Goal: Task Accomplishment & Management: Complete application form

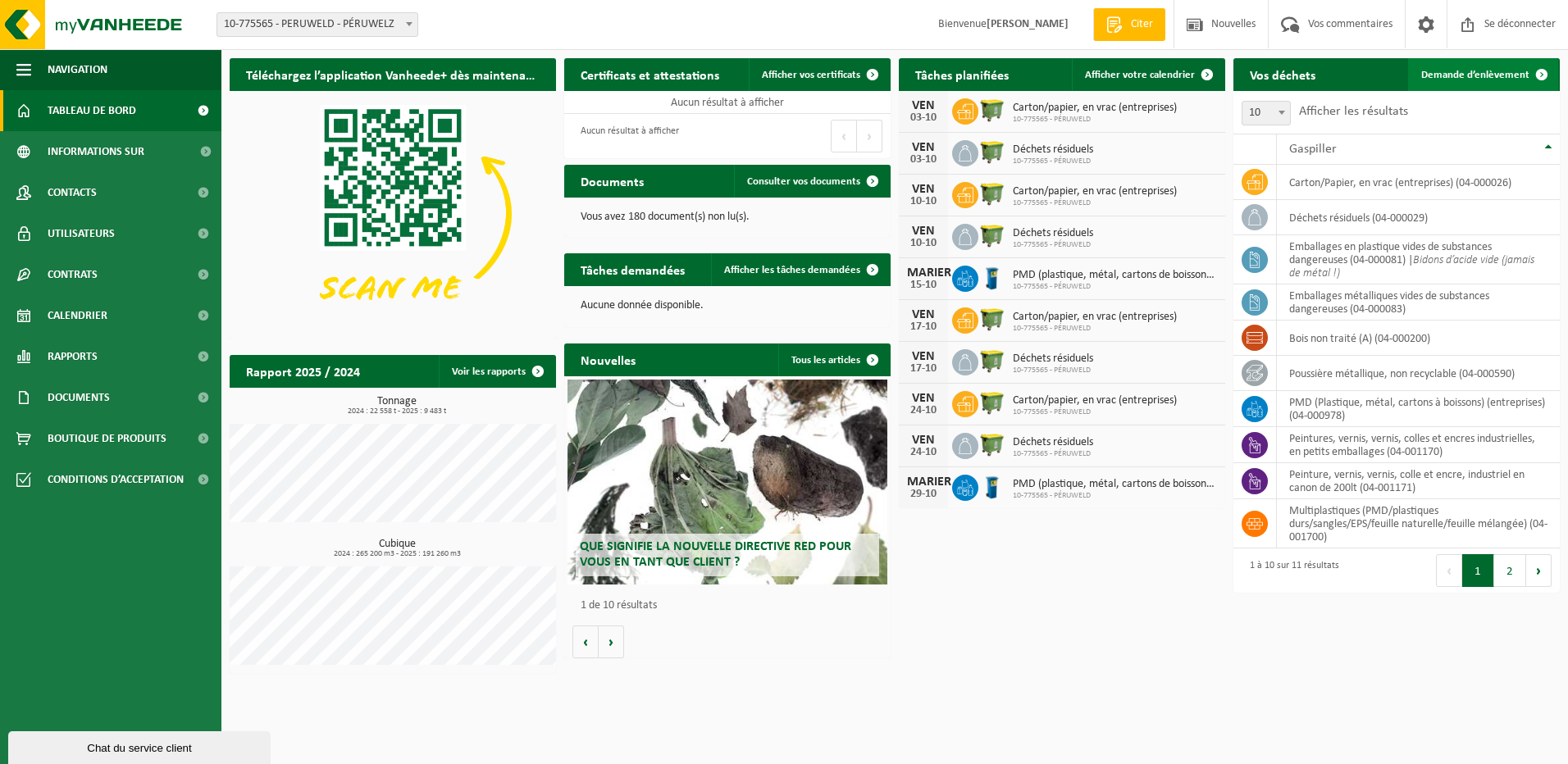
click at [1497, 70] on span "Demande d’enlèvement" at bounding box center [1475, 75] width 109 height 11
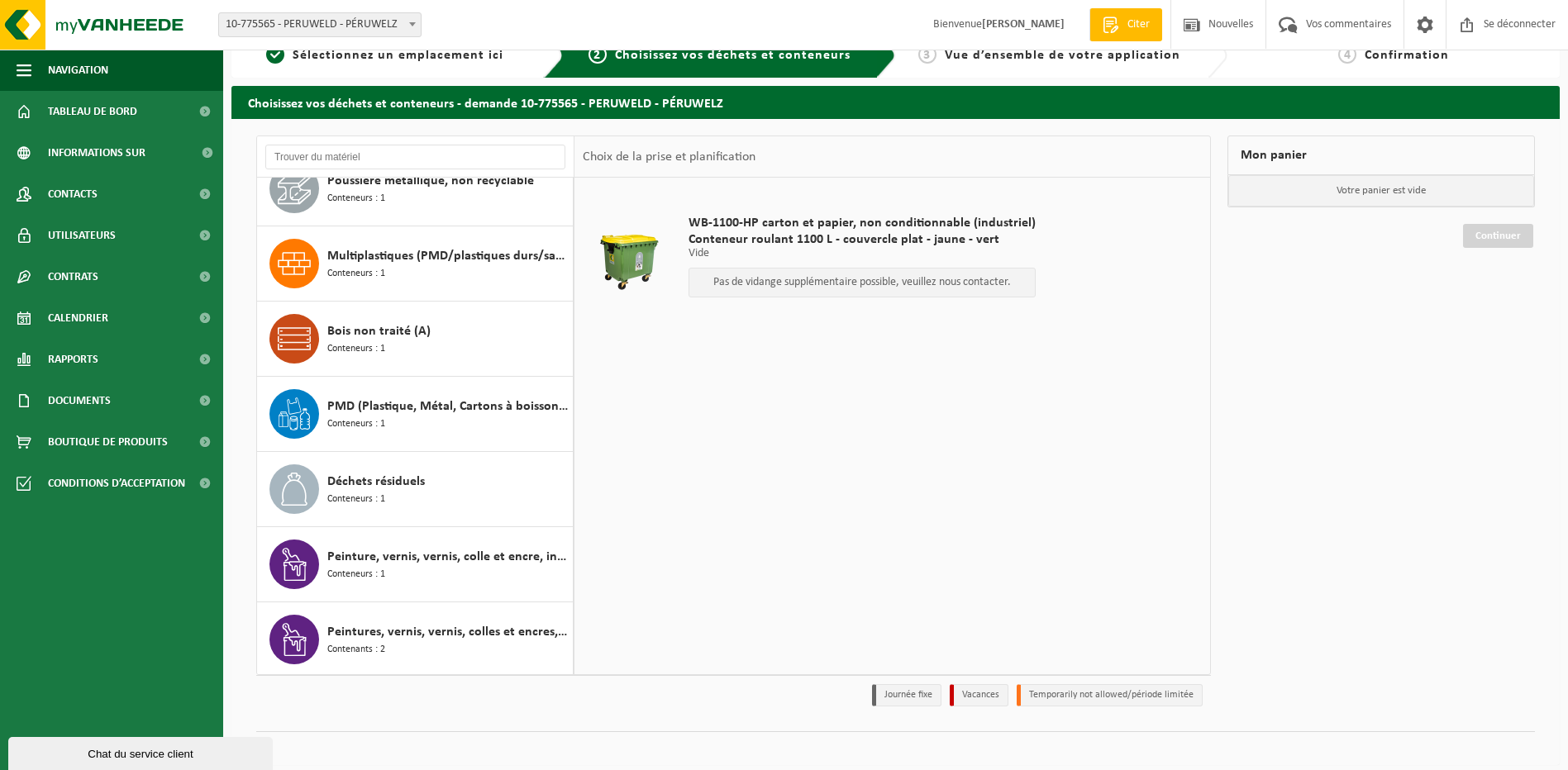
scroll to position [37, 0]
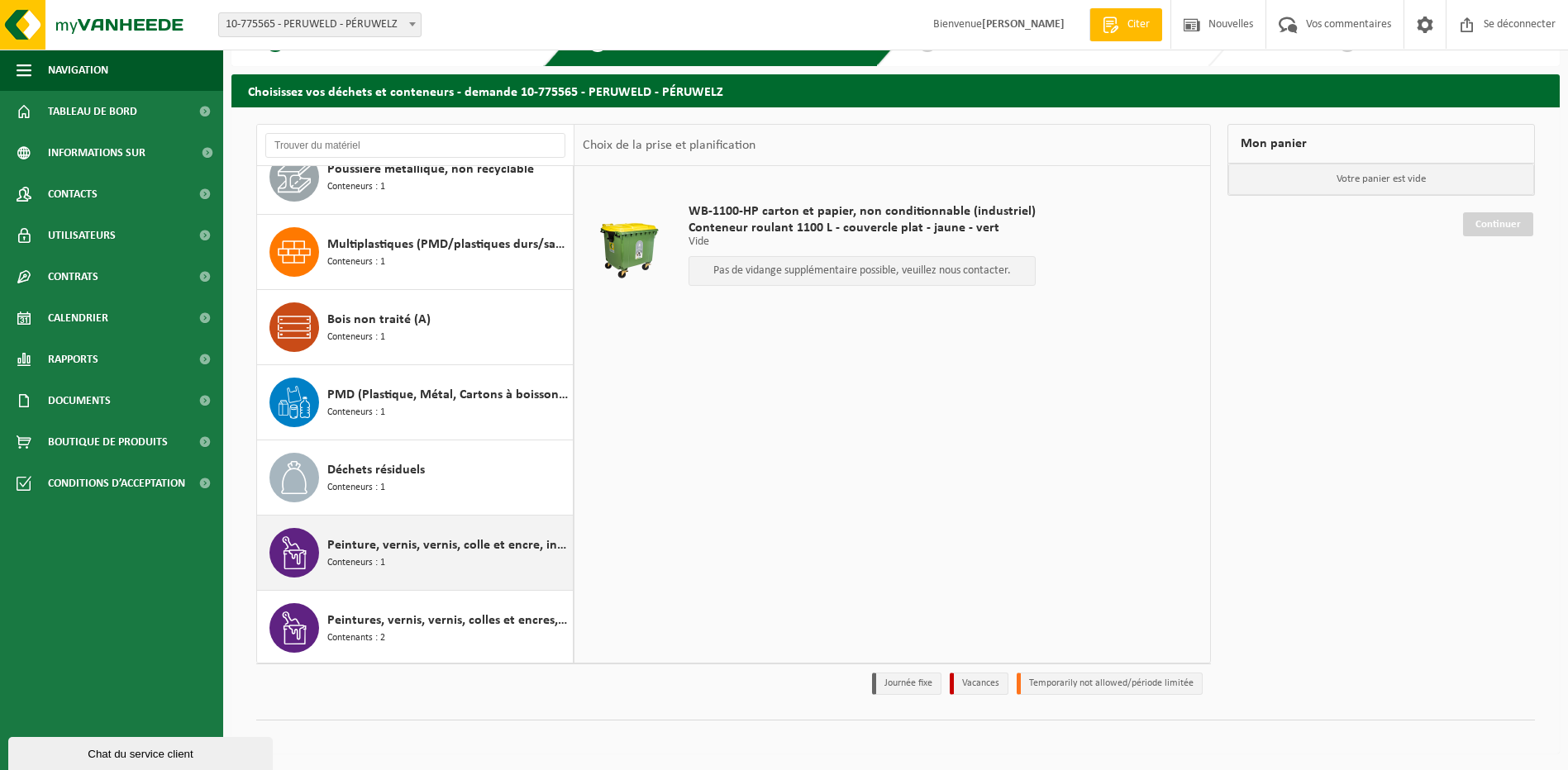
click at [334, 546] on span "Peinture, vernis, vernis, colle et encre, industriel en canon de 200lt" at bounding box center [448, 546] width 241 height 20
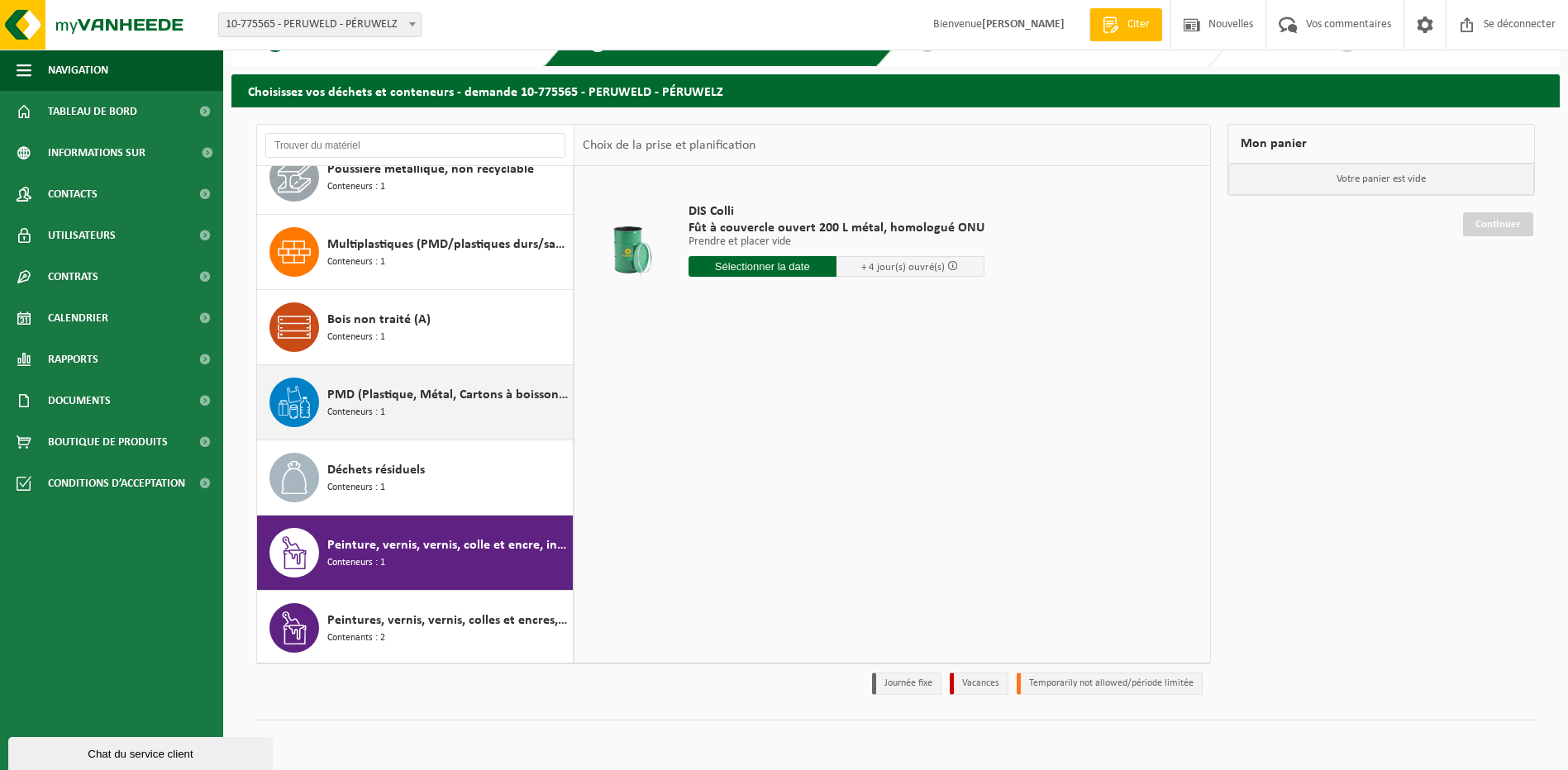
scroll to position [0, 0]
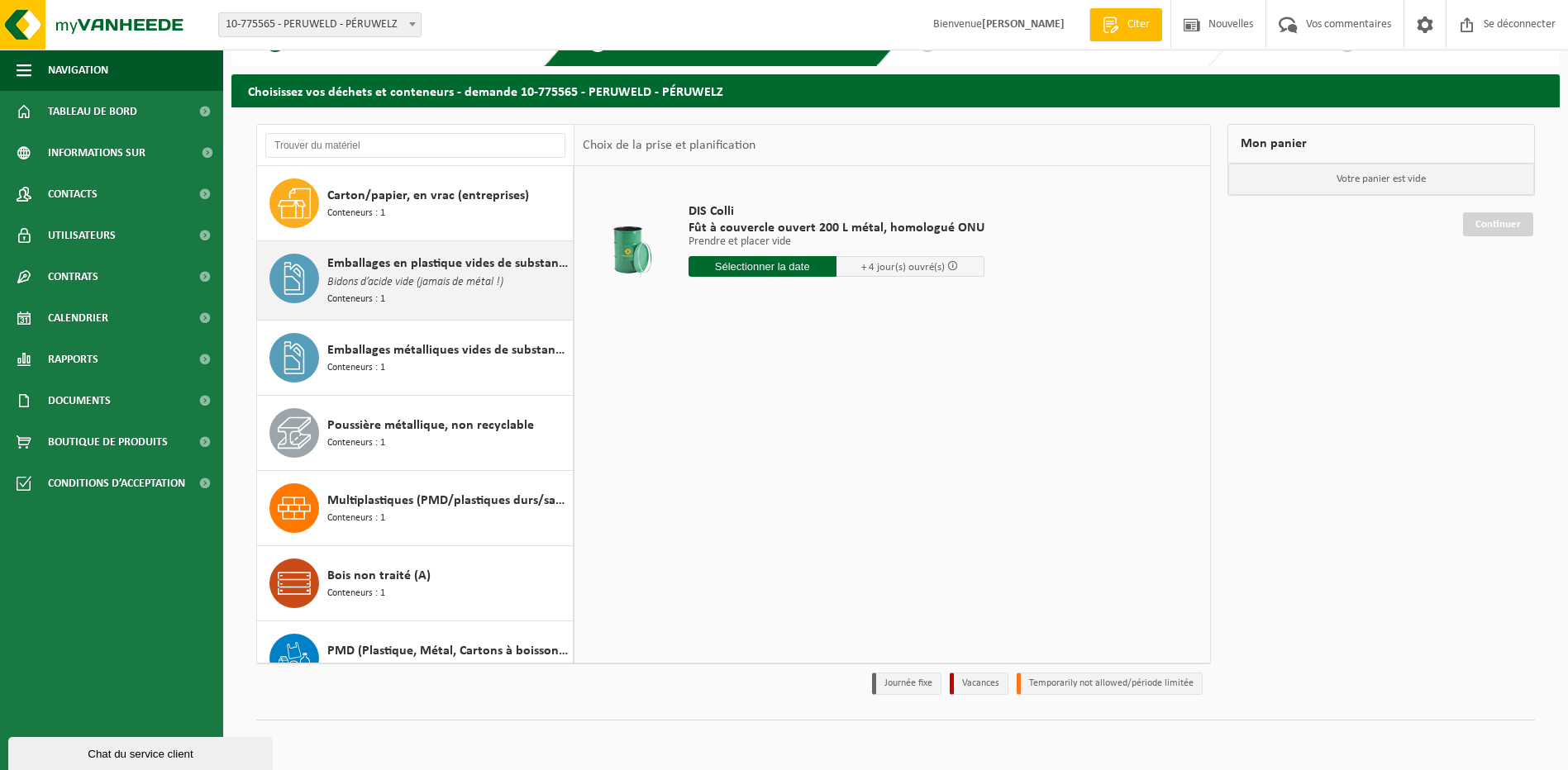
click at [385, 284] on span "Bidons d’acide vide (jamais de métal !)" at bounding box center [416, 283] width 176 height 18
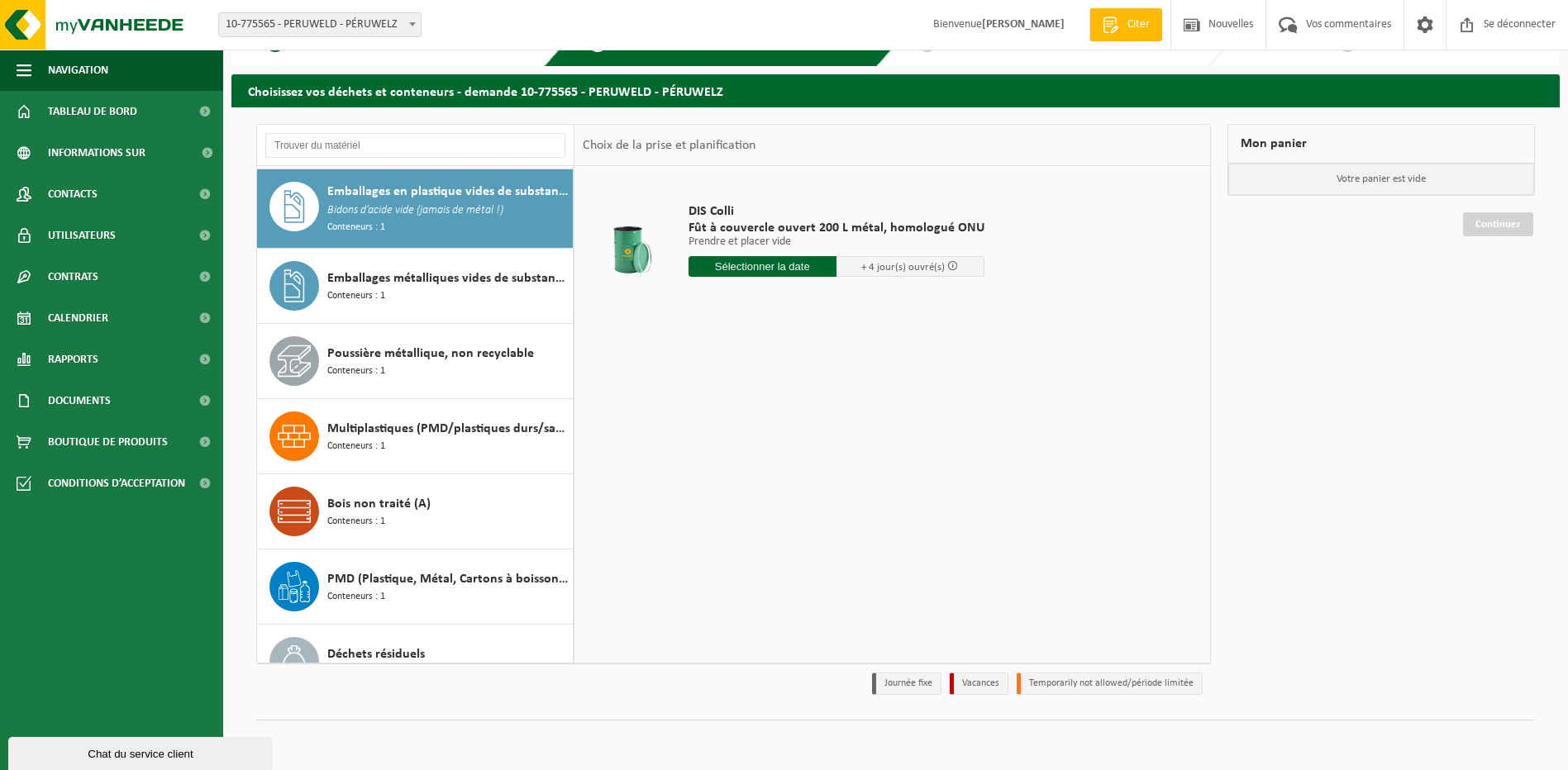
scroll to position [75, 0]
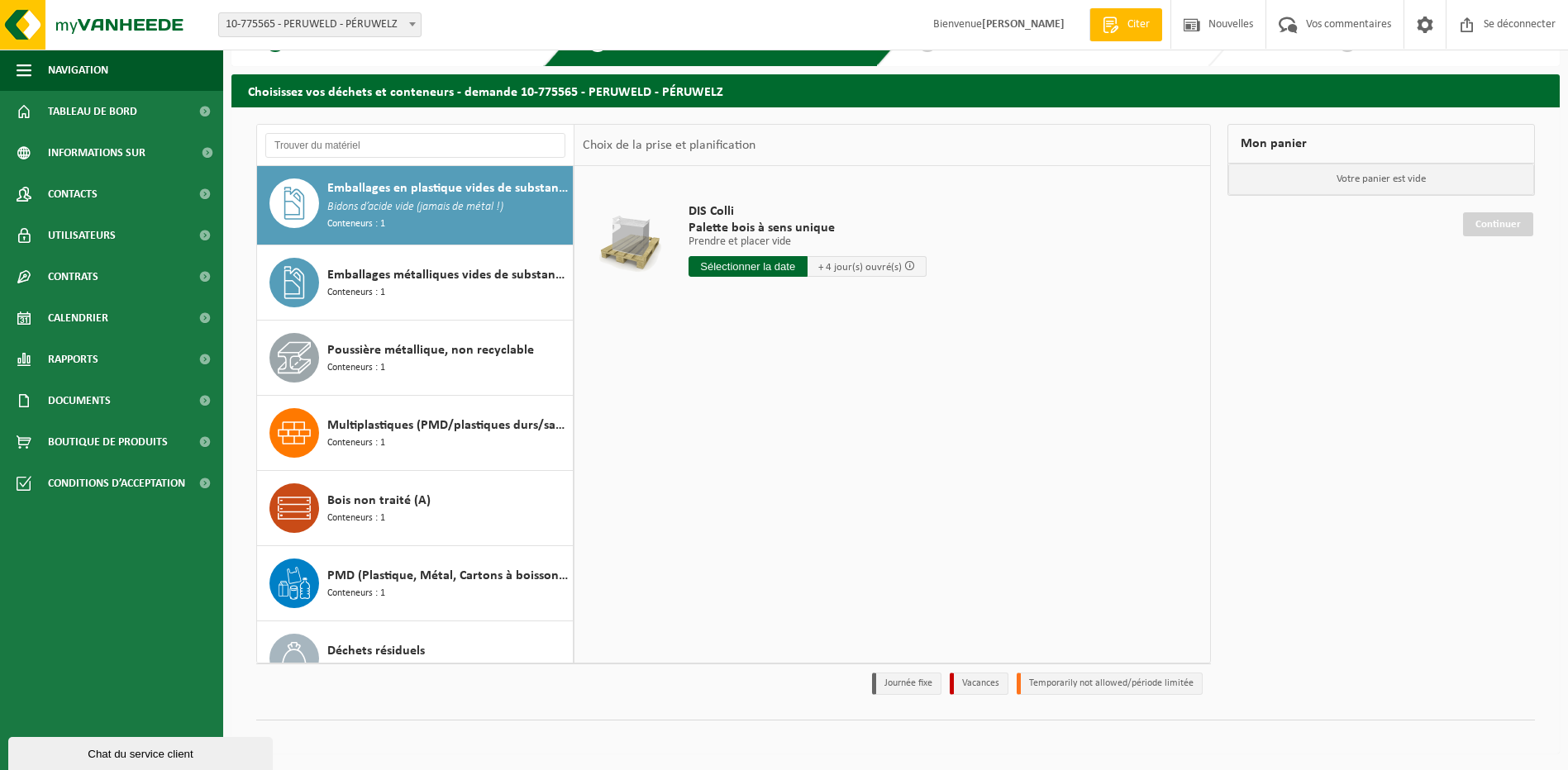
click at [764, 267] on input "text" at bounding box center [748, 267] width 119 height 21
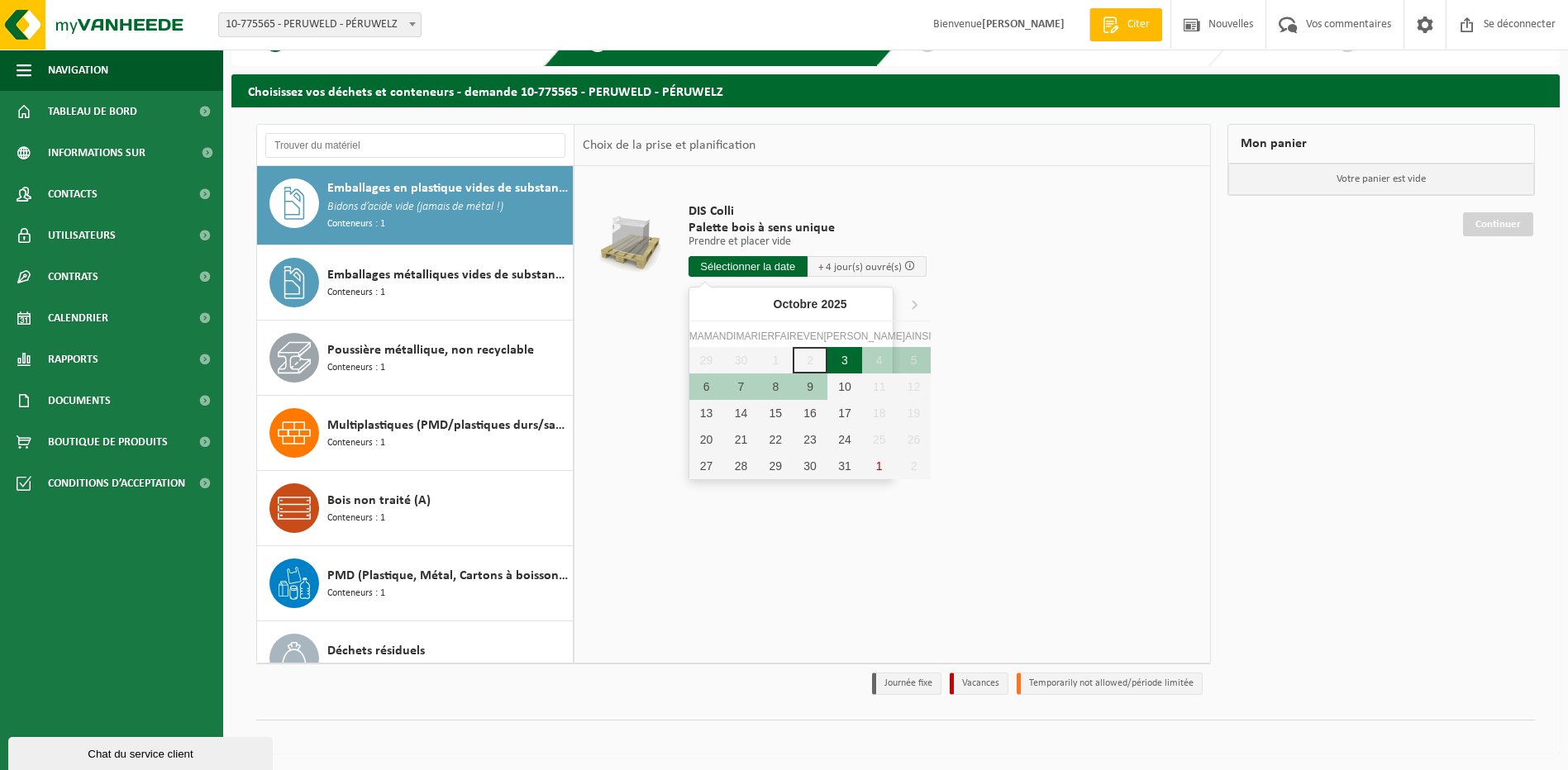
click at [828, 360] on div "3" at bounding box center [845, 360] width 35 height 26
type input "Van 2025-10-03"
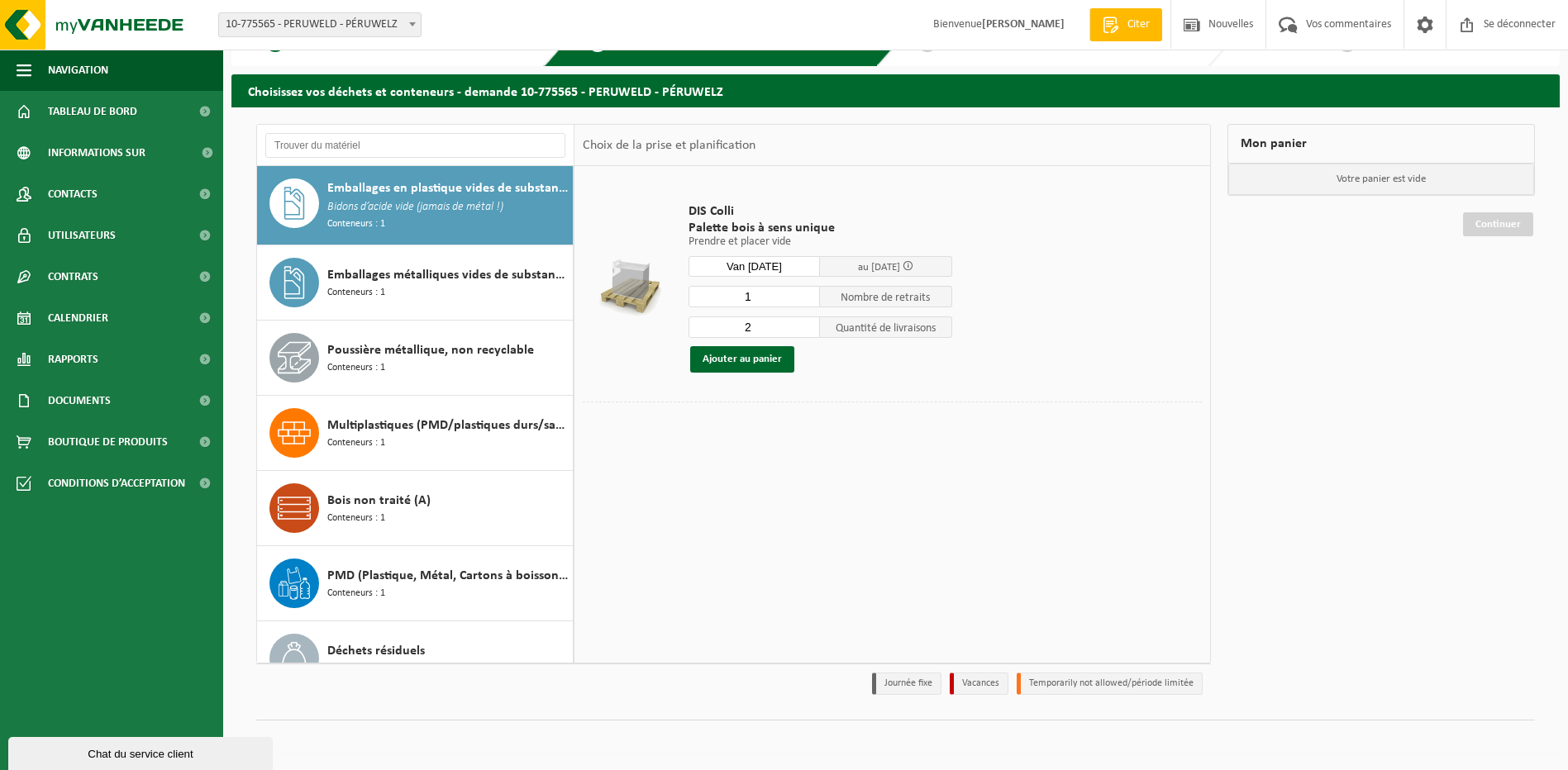
type input "1"
click at [808, 302] on input "1" at bounding box center [754, 297] width 132 height 22
click at [808, 329] on input "1" at bounding box center [754, 328] width 132 height 22
type input "0"
click at [808, 329] on input "0" at bounding box center [754, 328] width 132 height 22
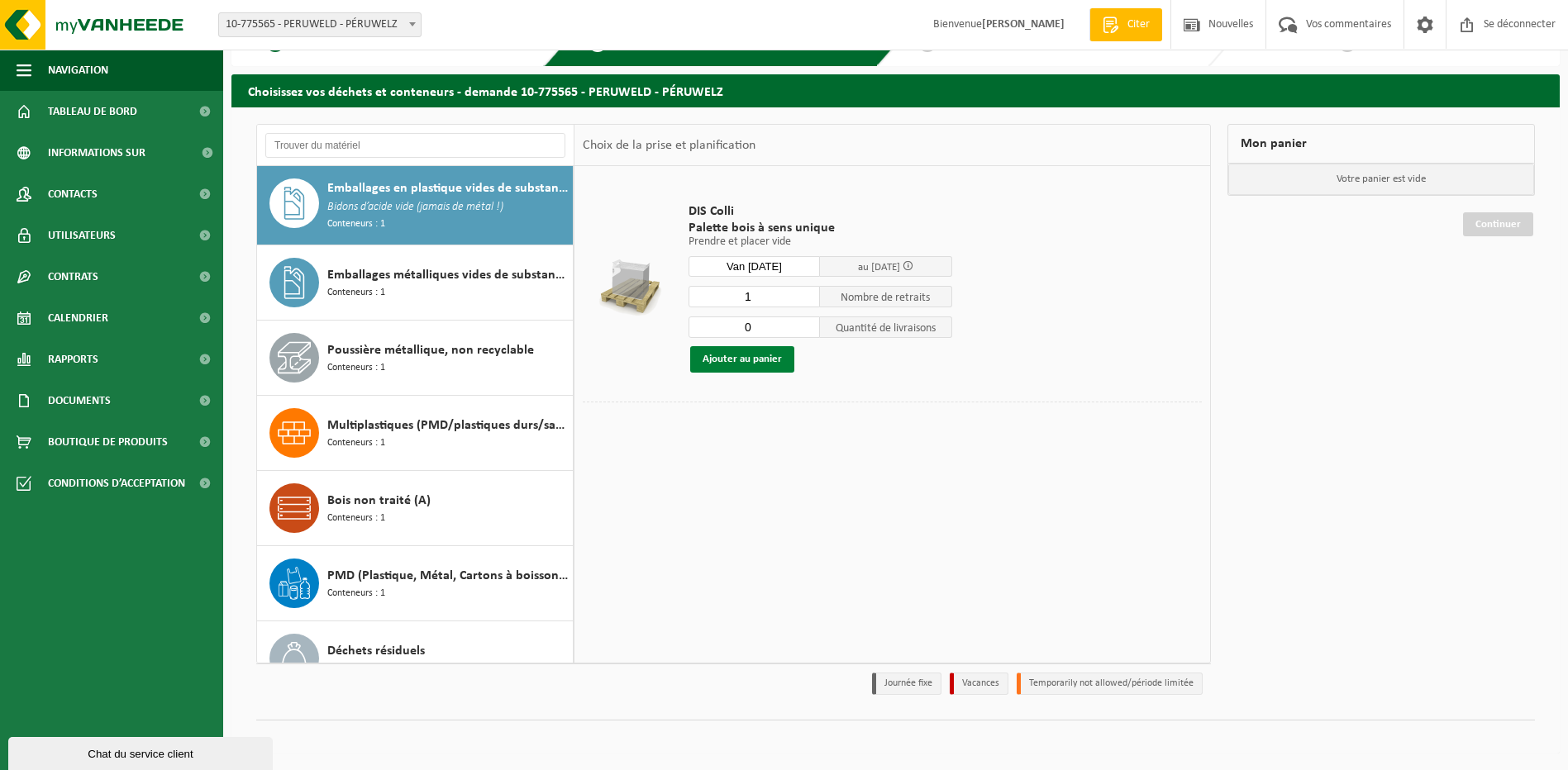
click at [746, 360] on button "Ajouter au panier" at bounding box center [742, 359] width 104 height 26
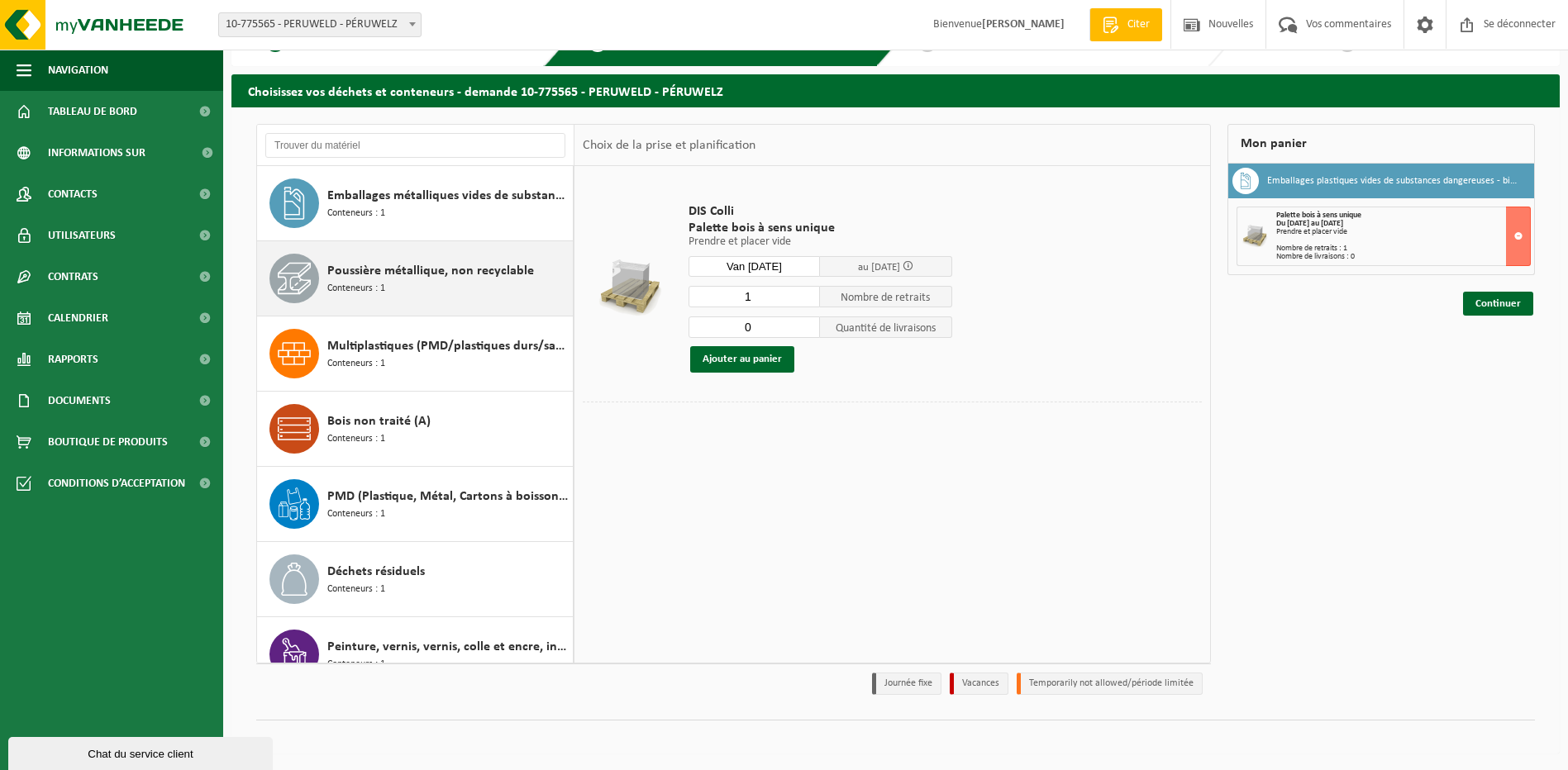
scroll to position [257, 0]
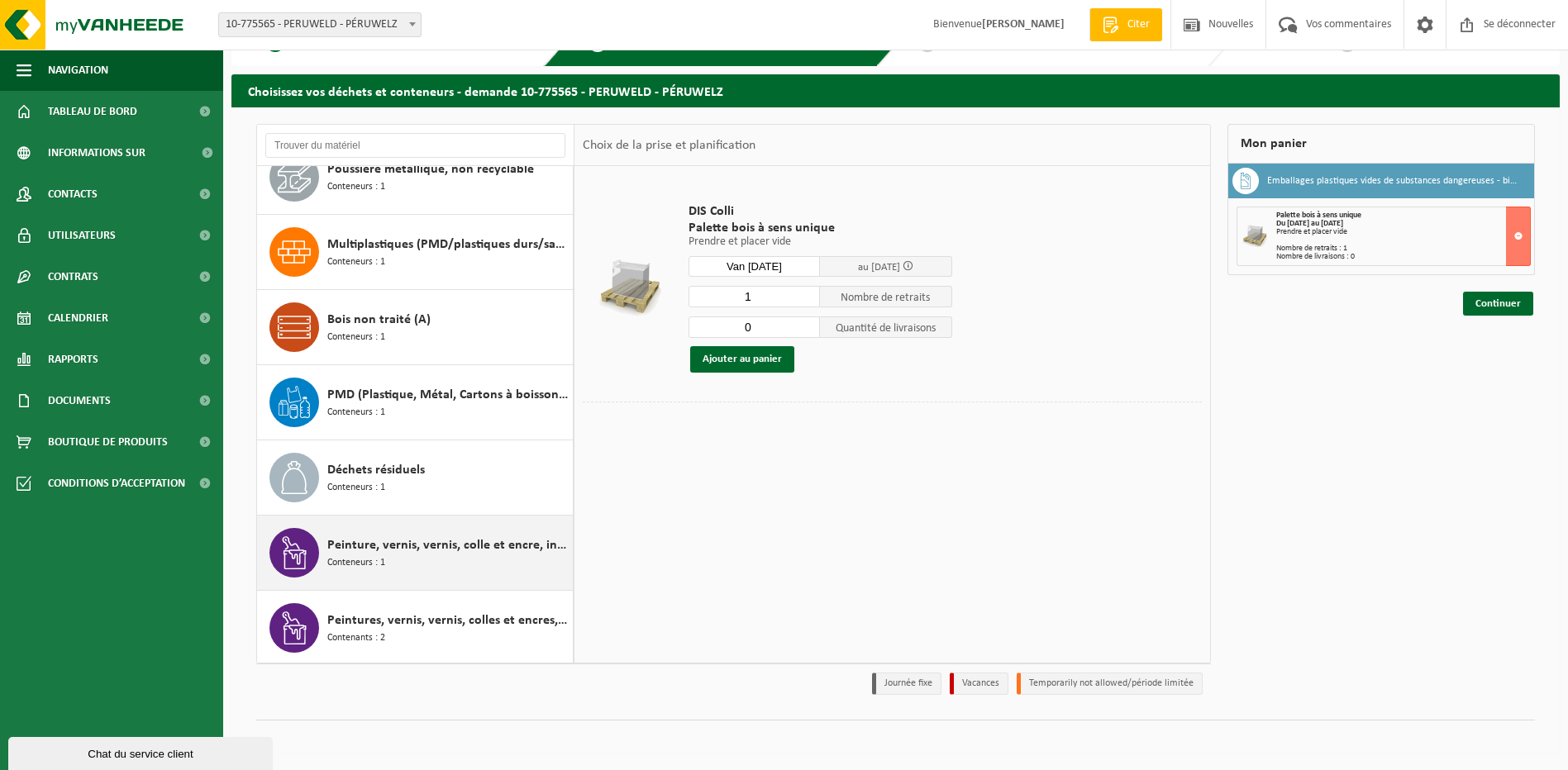
click at [406, 546] on span "Peinture, vernis, vernis, colle et encre, industriel en canon de 200lt" at bounding box center [448, 546] width 241 height 20
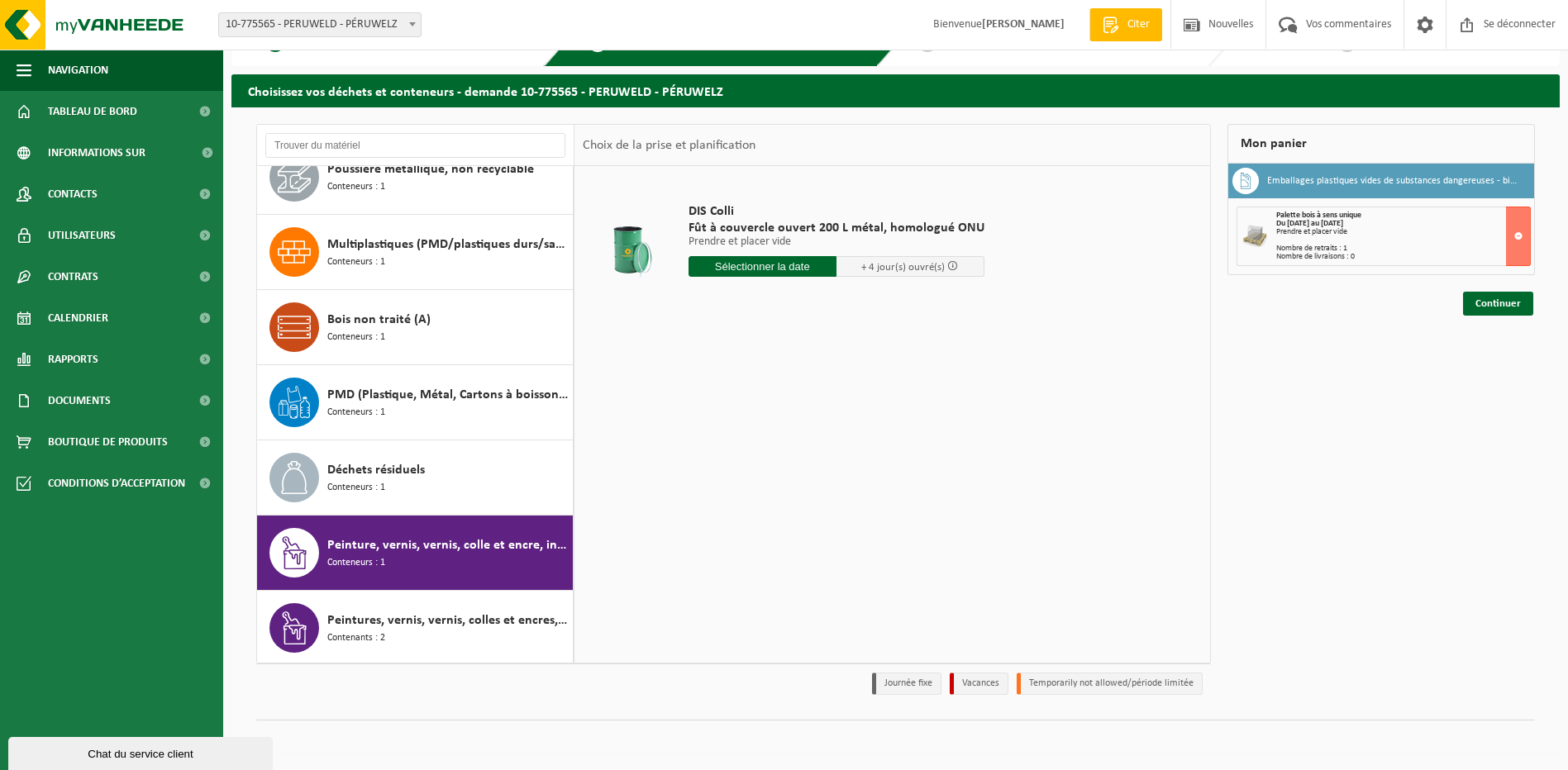
click at [808, 267] on input "text" at bounding box center [762, 267] width 148 height 21
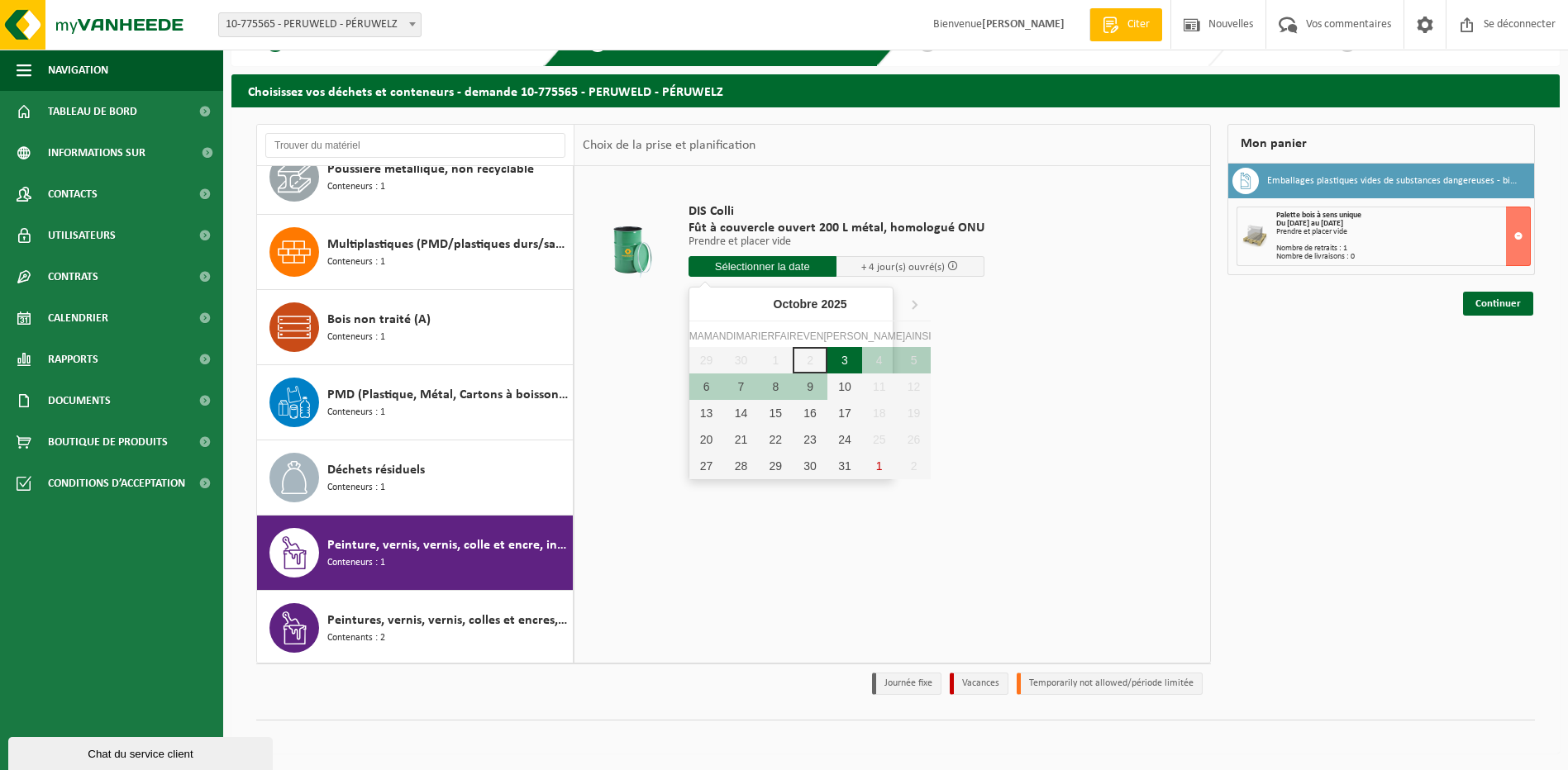
click at [828, 363] on div "3" at bounding box center [845, 360] width 35 height 26
type input "Van 2025-10-03"
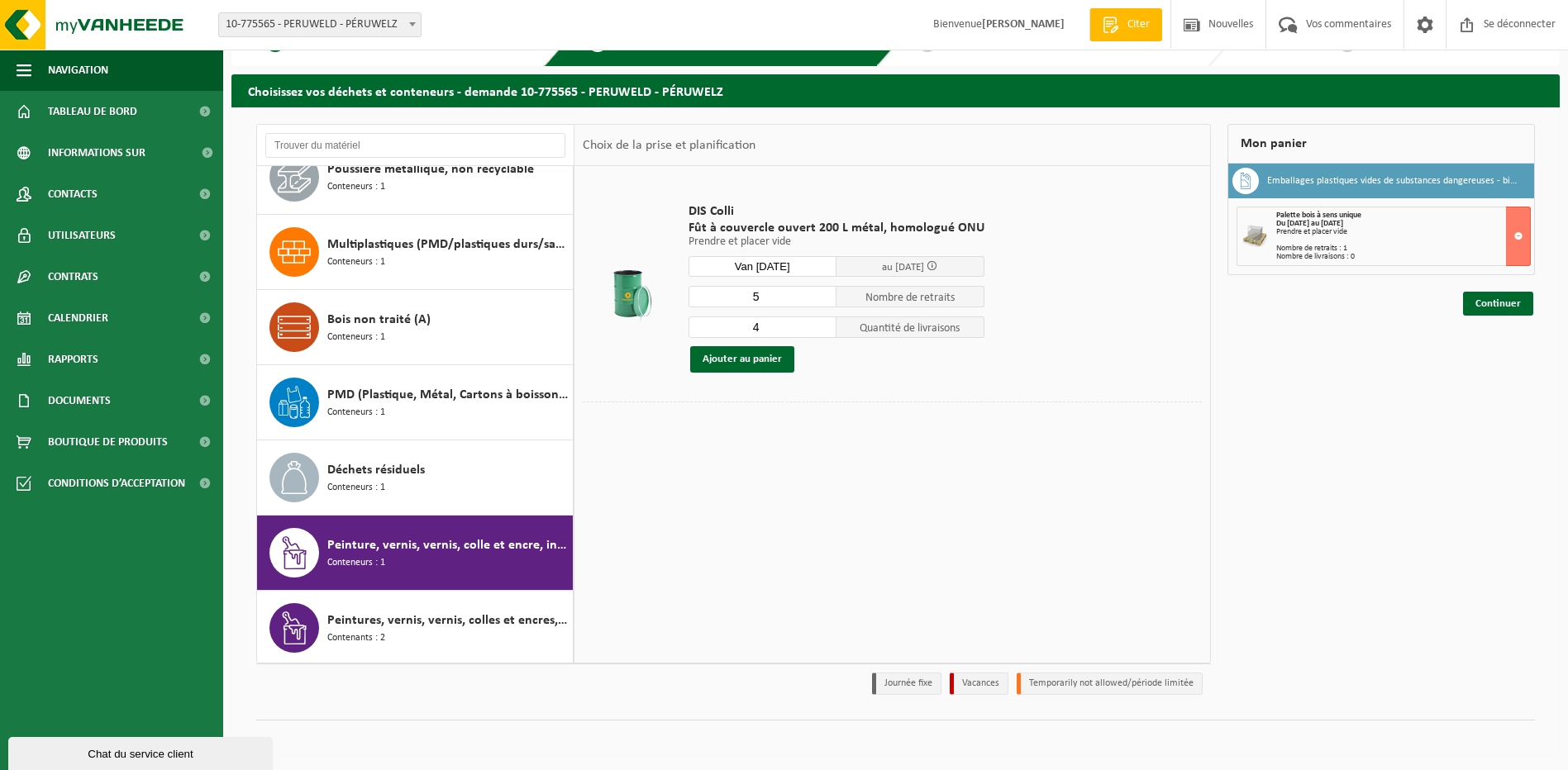
click at [819, 292] on input "5" at bounding box center [762, 297] width 148 height 22
click at [821, 302] on input "4" at bounding box center [762, 297] width 148 height 22
click at [821, 302] on input "3" at bounding box center [762, 297] width 148 height 22
click at [821, 302] on input "2" at bounding box center [762, 297] width 148 height 22
type input "1"
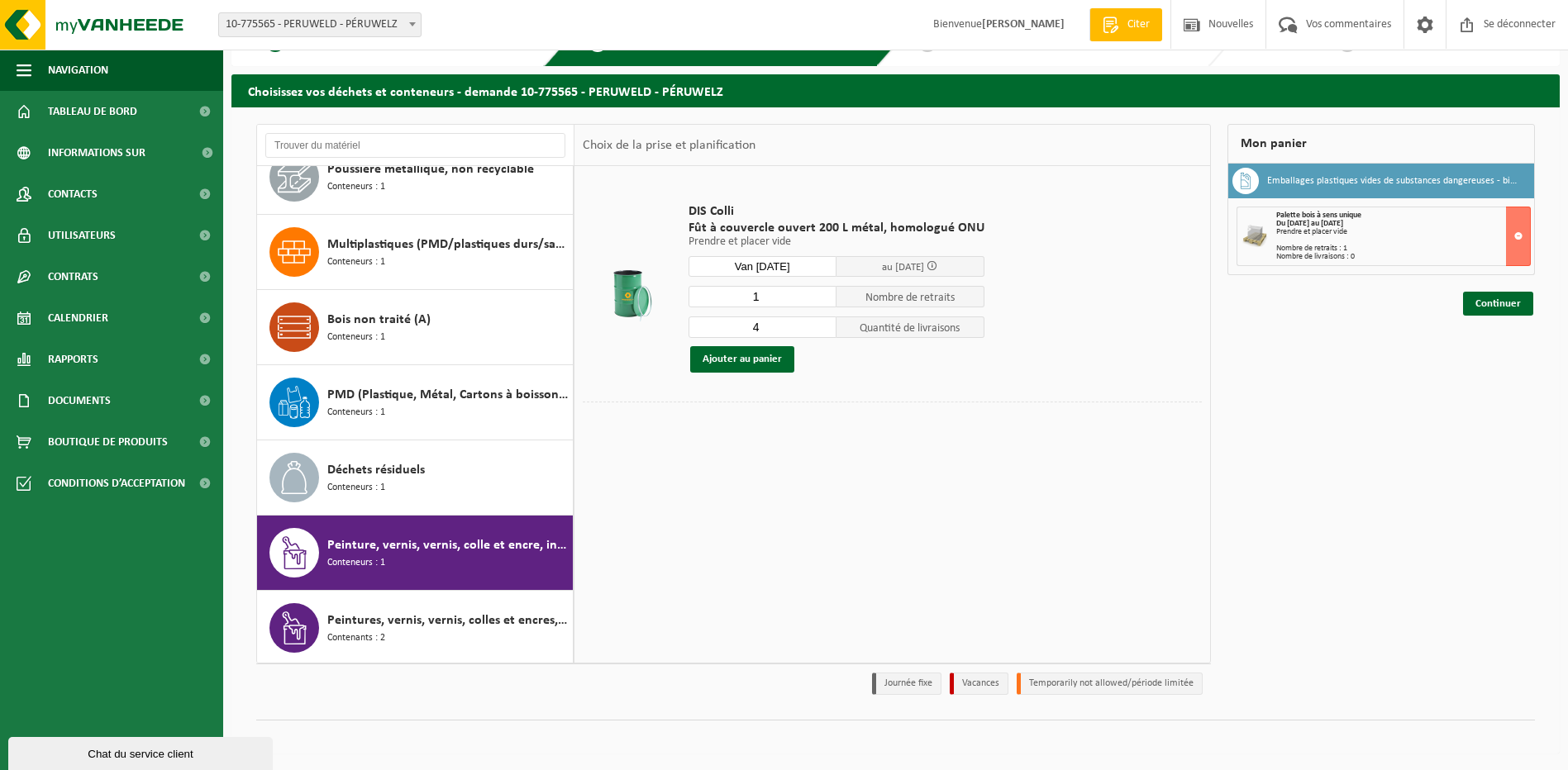
click at [821, 302] on input "1" at bounding box center [762, 297] width 148 height 22
click at [819, 332] on input "3" at bounding box center [762, 328] width 148 height 22
click at [819, 332] on input "2" at bounding box center [762, 328] width 148 height 22
type input "1"
click at [819, 332] on input "1" at bounding box center [762, 328] width 148 height 22
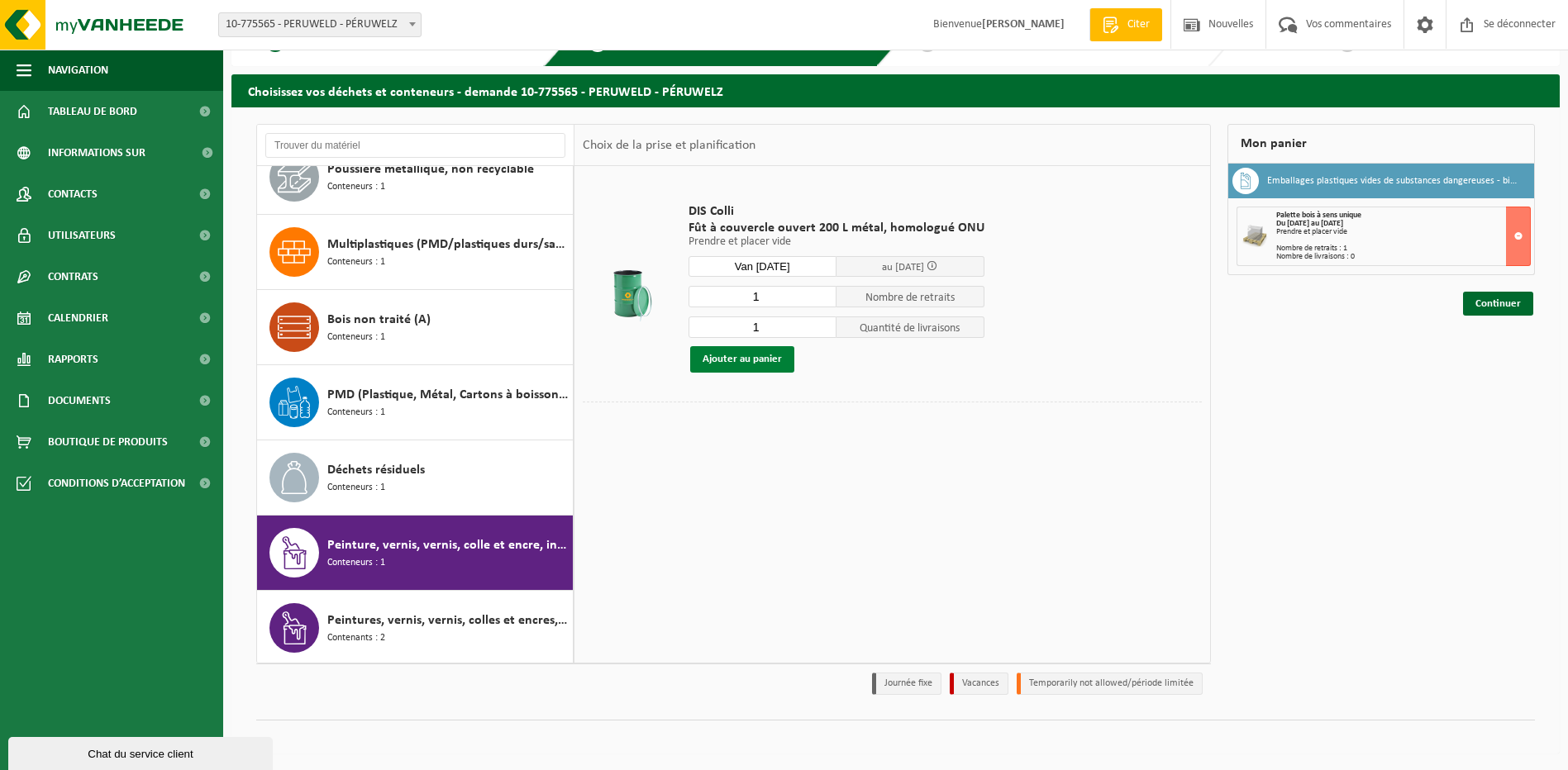
click at [750, 360] on button "Ajouter au panier" at bounding box center [742, 359] width 104 height 26
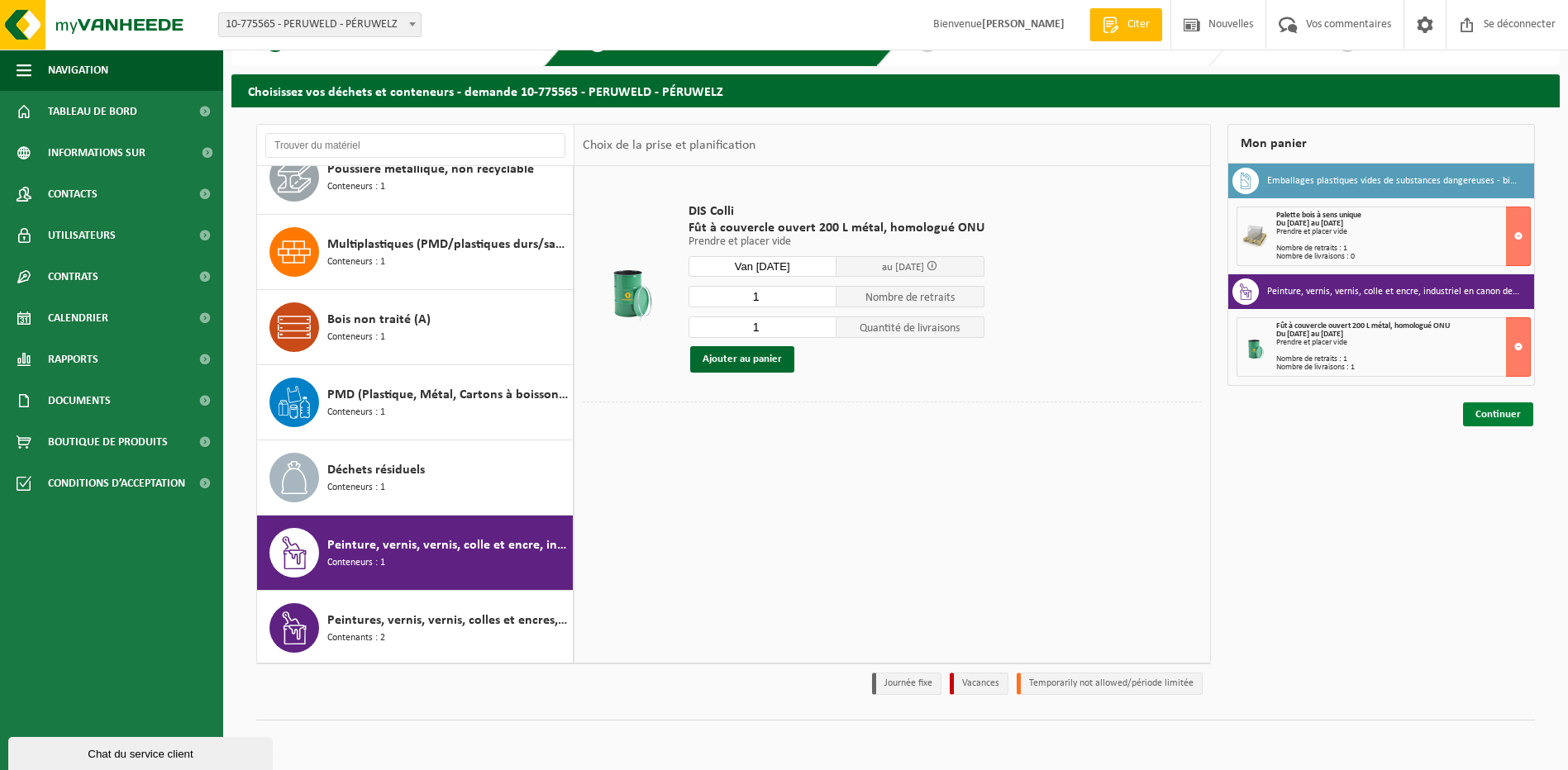
click at [1514, 416] on link "Continuer" at bounding box center [1498, 415] width 70 height 24
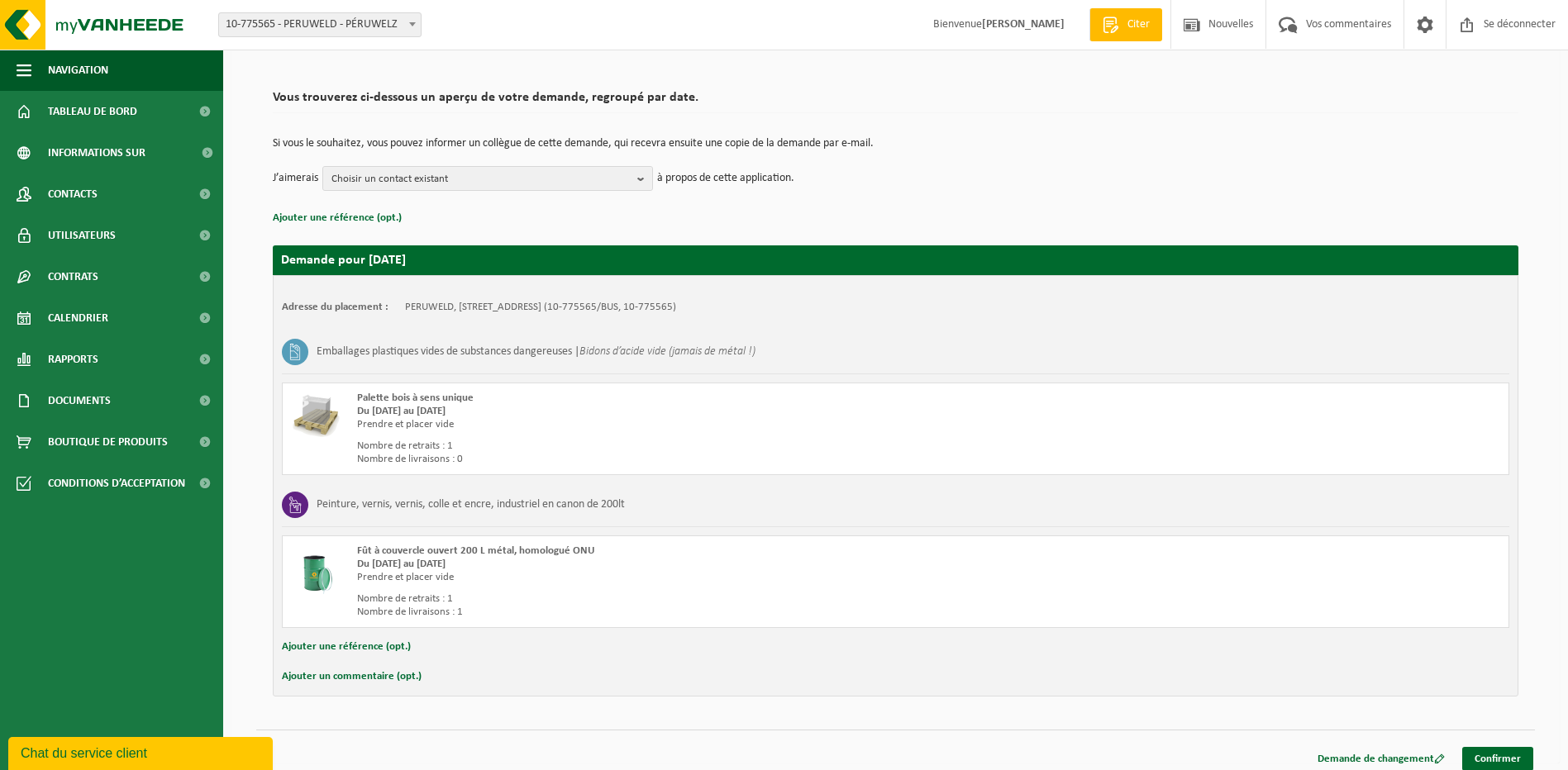
scroll to position [105, 0]
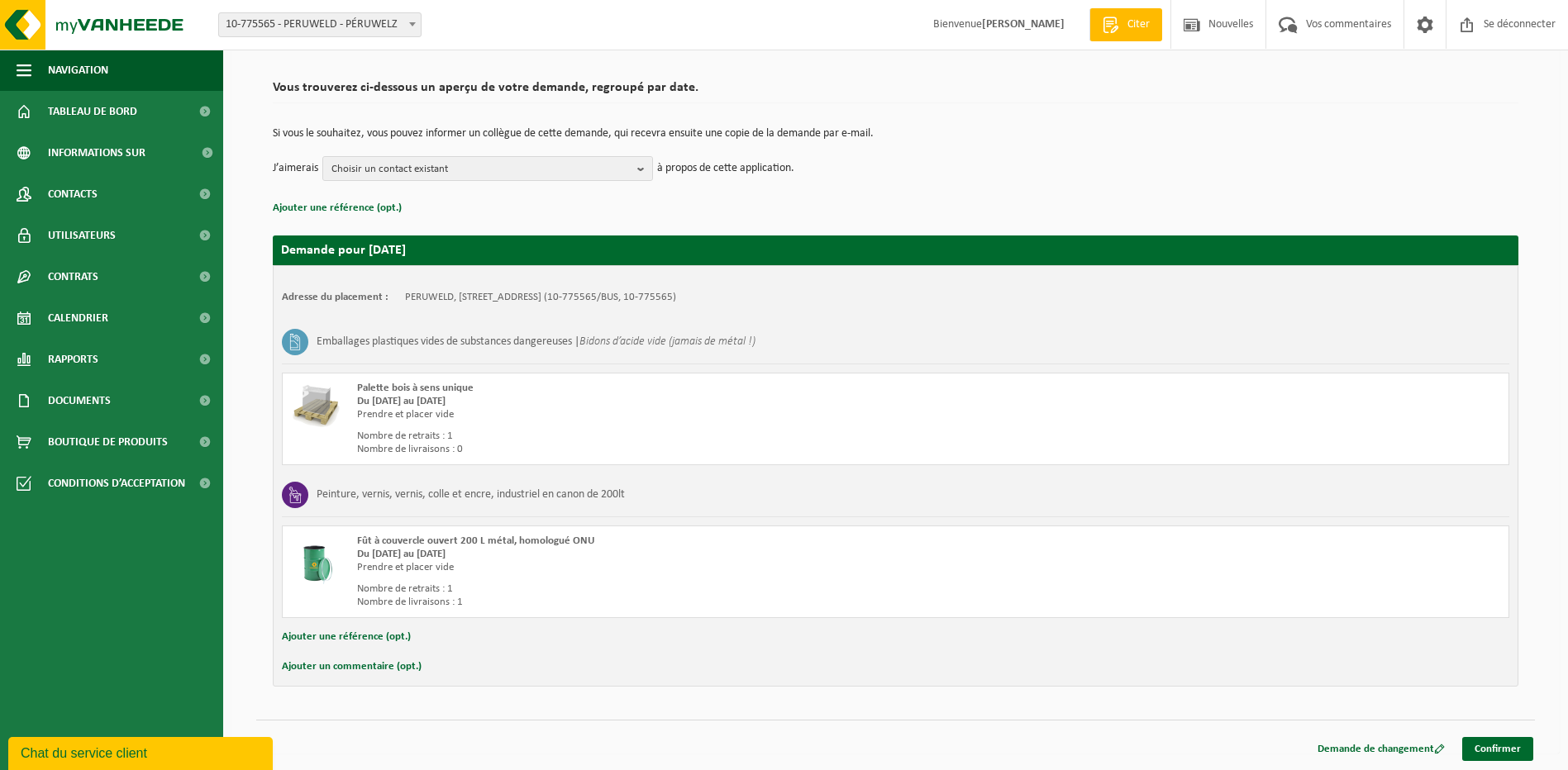
click at [324, 635] on button "Ajouter une référence (opt.)" at bounding box center [346, 637] width 129 height 22
click at [424, 643] on input "text" at bounding box center [922, 639] width 1142 height 25
type input "CFR 225022"
click at [1511, 753] on link "Confirmer" at bounding box center [1497, 752] width 71 height 24
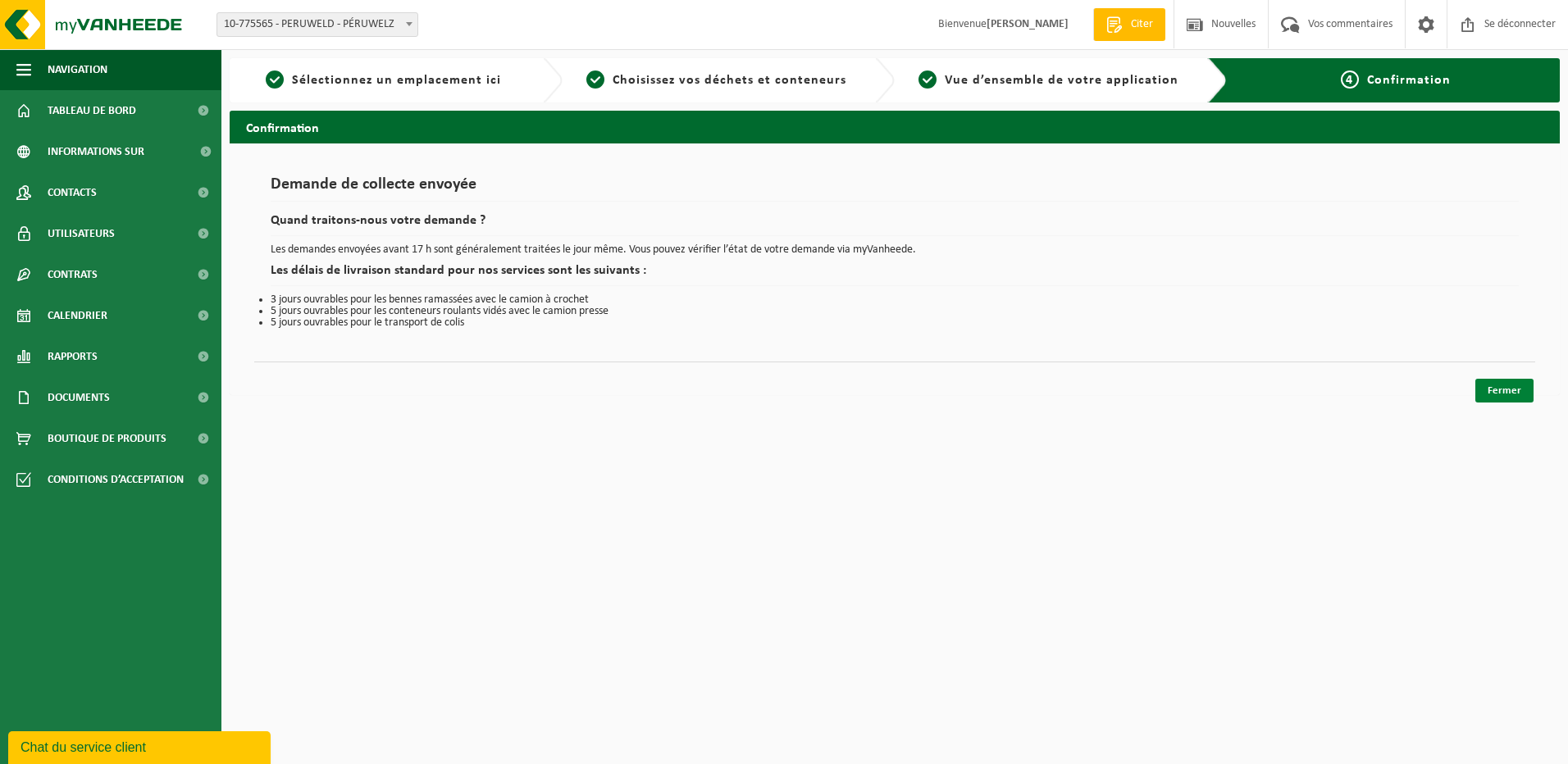
click at [1501, 388] on link "Fermer" at bounding box center [1504, 391] width 58 height 24
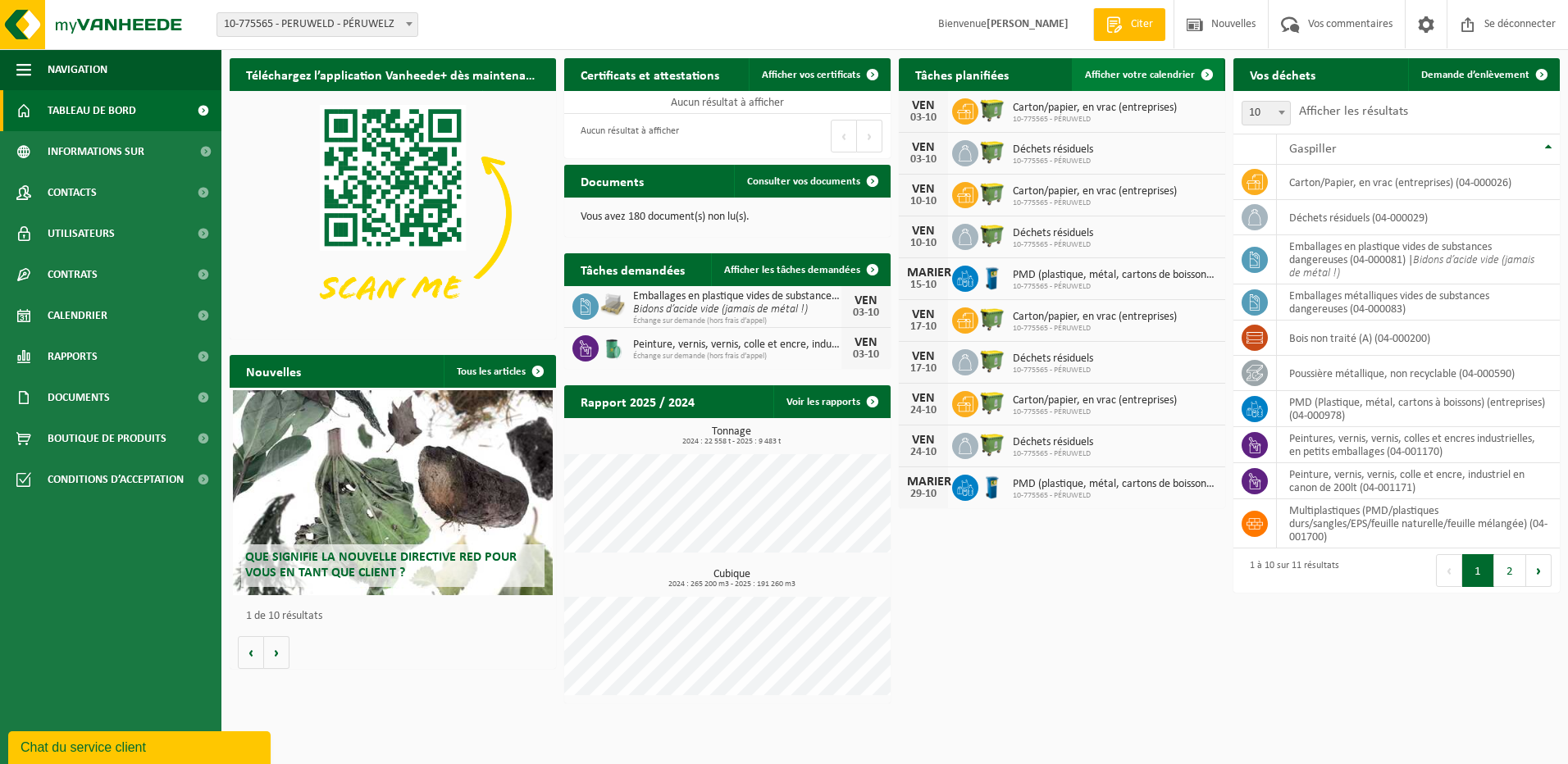
click at [1164, 70] on span "Afficher votre calendrier" at bounding box center [1140, 75] width 110 height 11
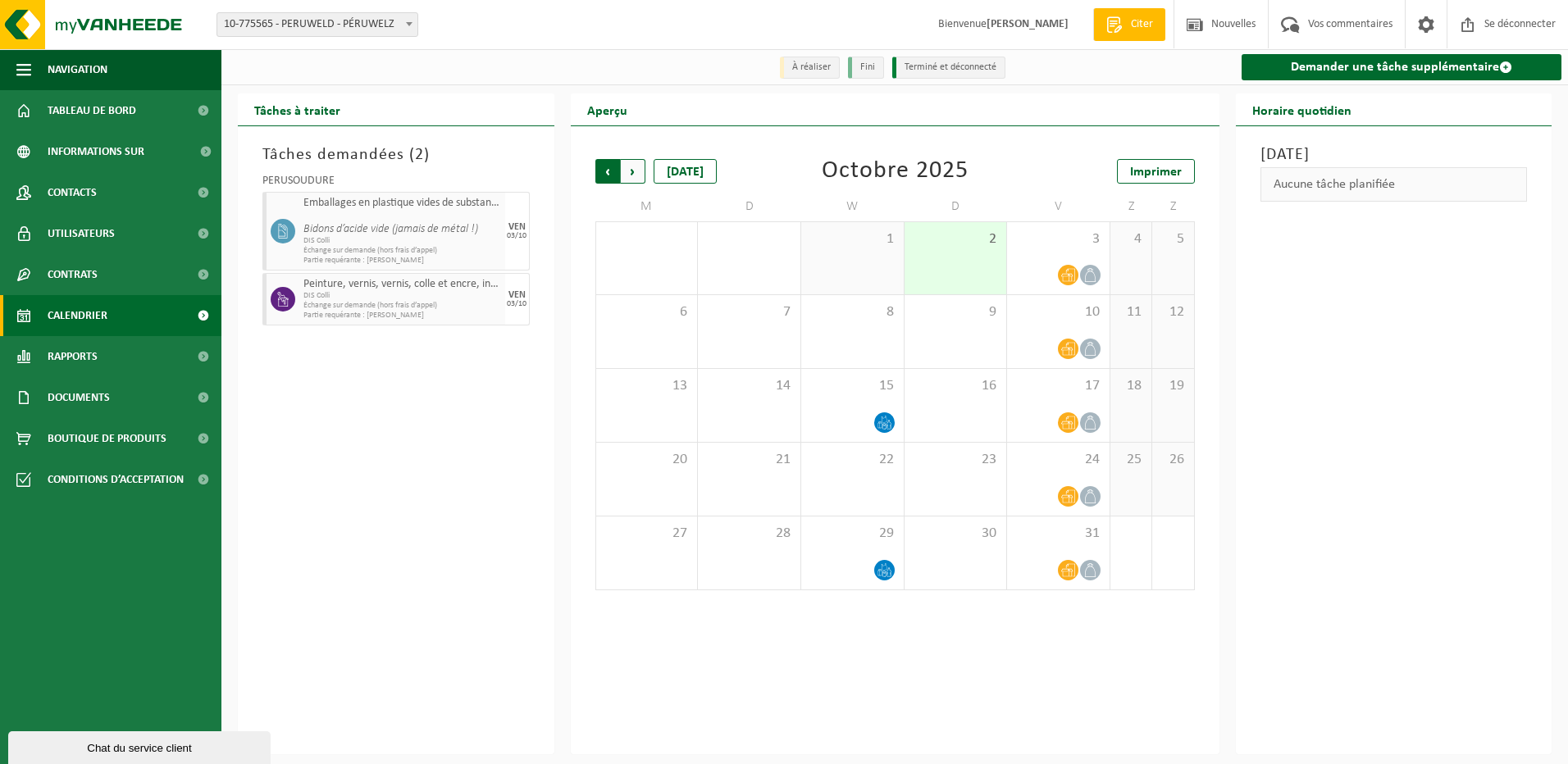
click at [638, 171] on span "Prochain" at bounding box center [633, 172] width 25 height 25
click at [604, 175] on span "Précédent" at bounding box center [608, 172] width 25 height 25
click at [632, 175] on span "Prochain" at bounding box center [633, 172] width 25 height 25
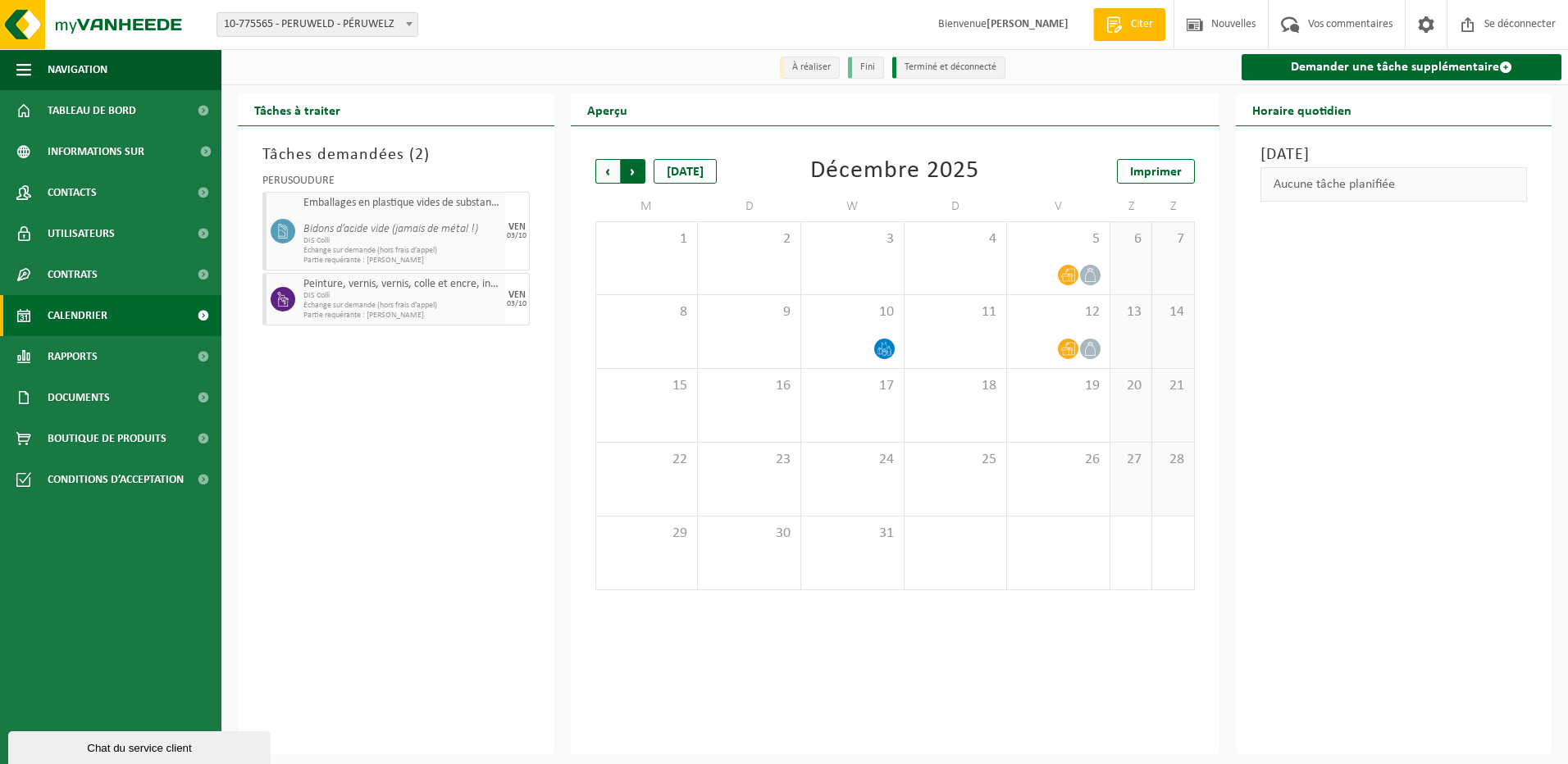
click at [603, 173] on span "Précédent" at bounding box center [608, 172] width 25 height 25
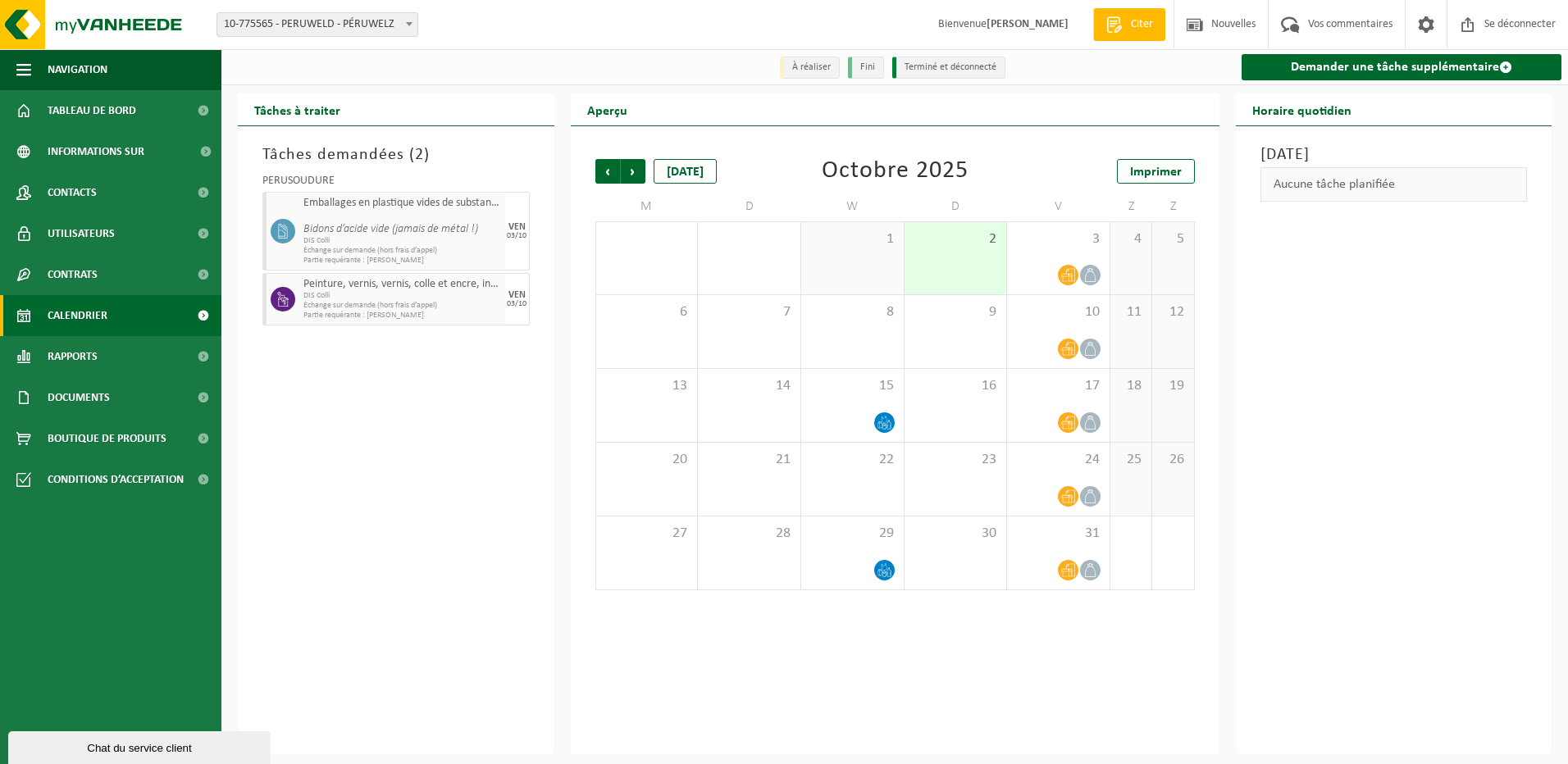
click at [603, 173] on span "Précédent" at bounding box center [608, 172] width 25 height 25
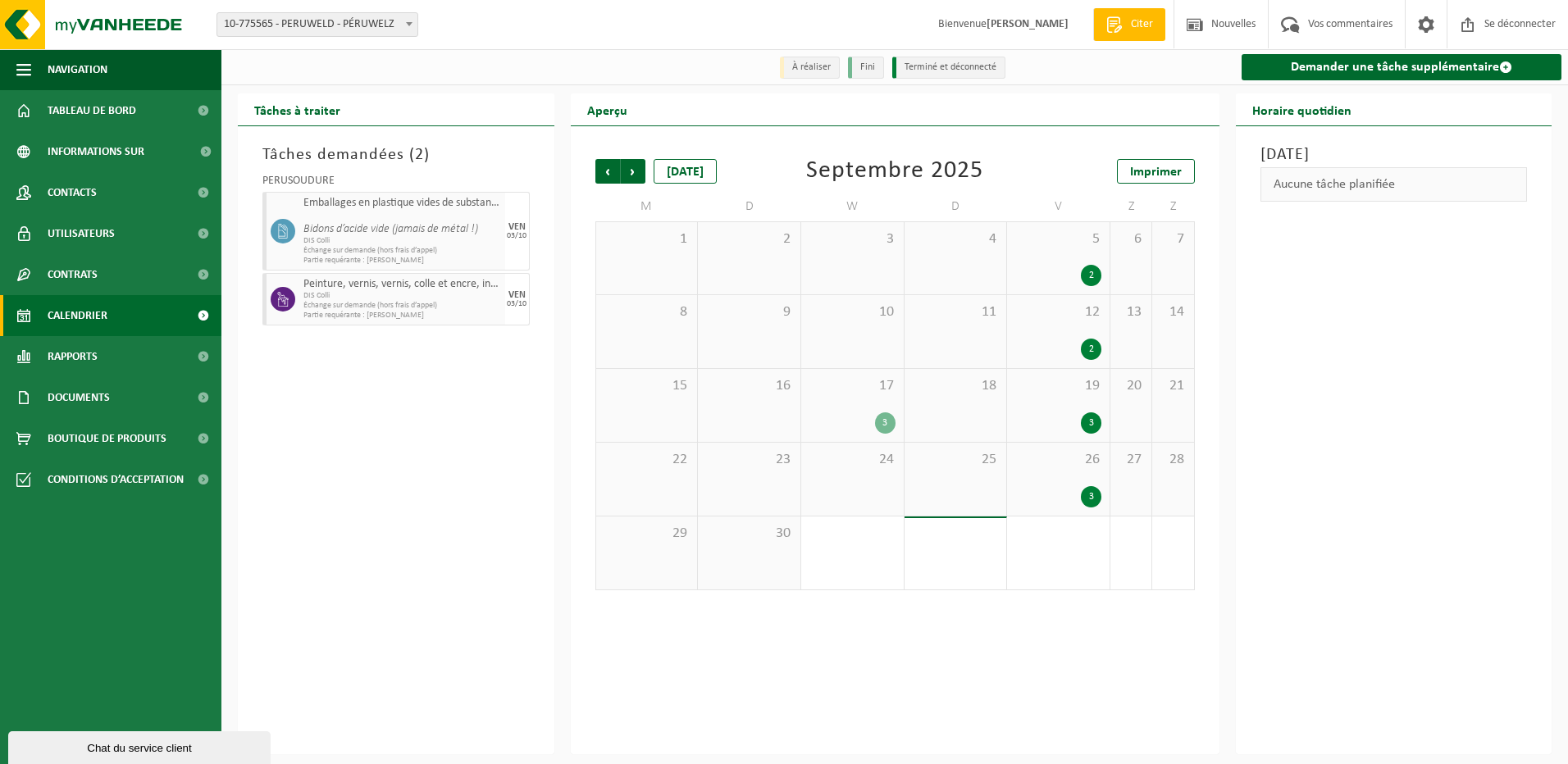
click at [878, 422] on div "3" at bounding box center [885, 423] width 20 height 21
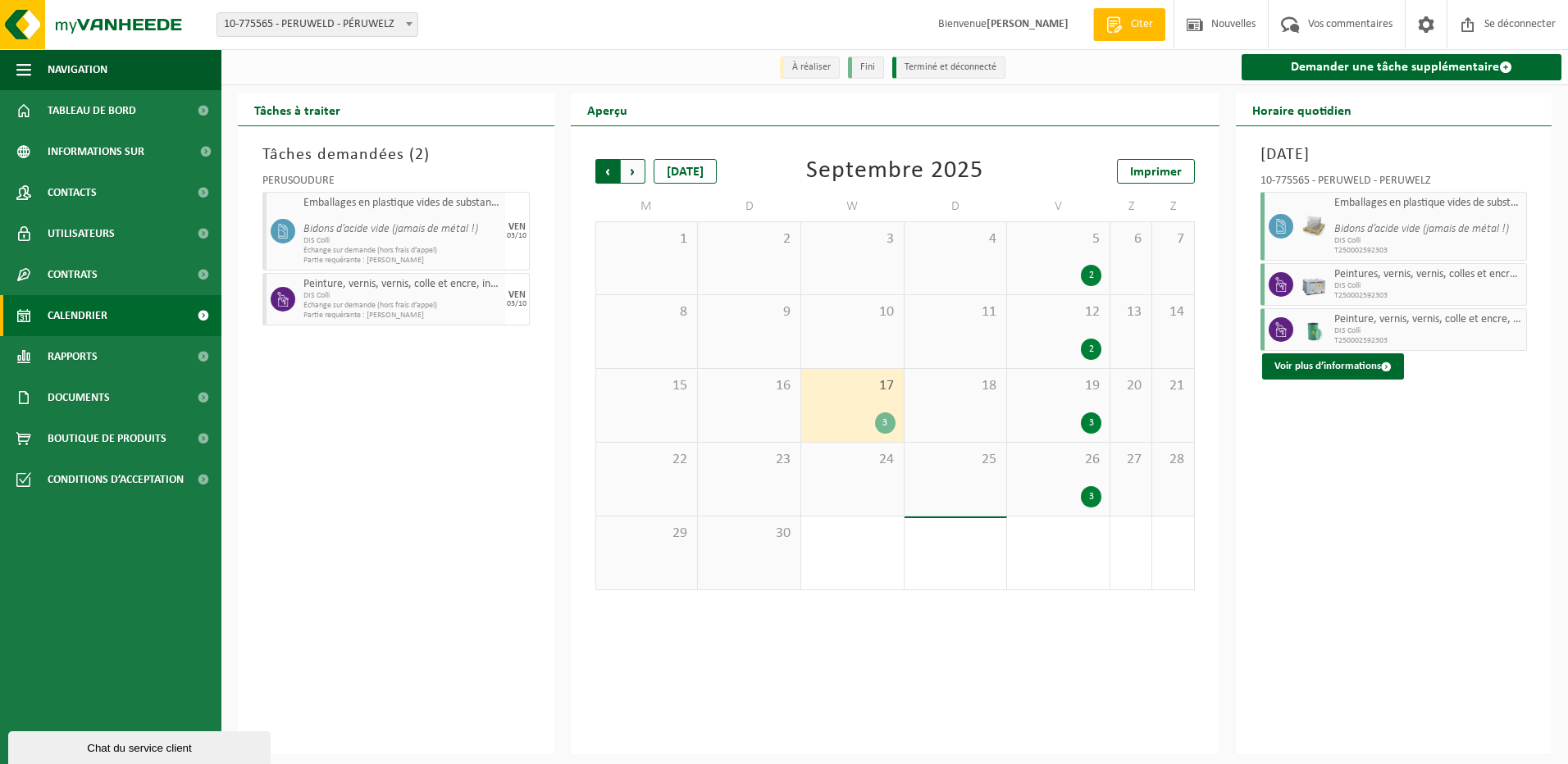
click at [635, 170] on span "Prochain" at bounding box center [633, 172] width 25 height 25
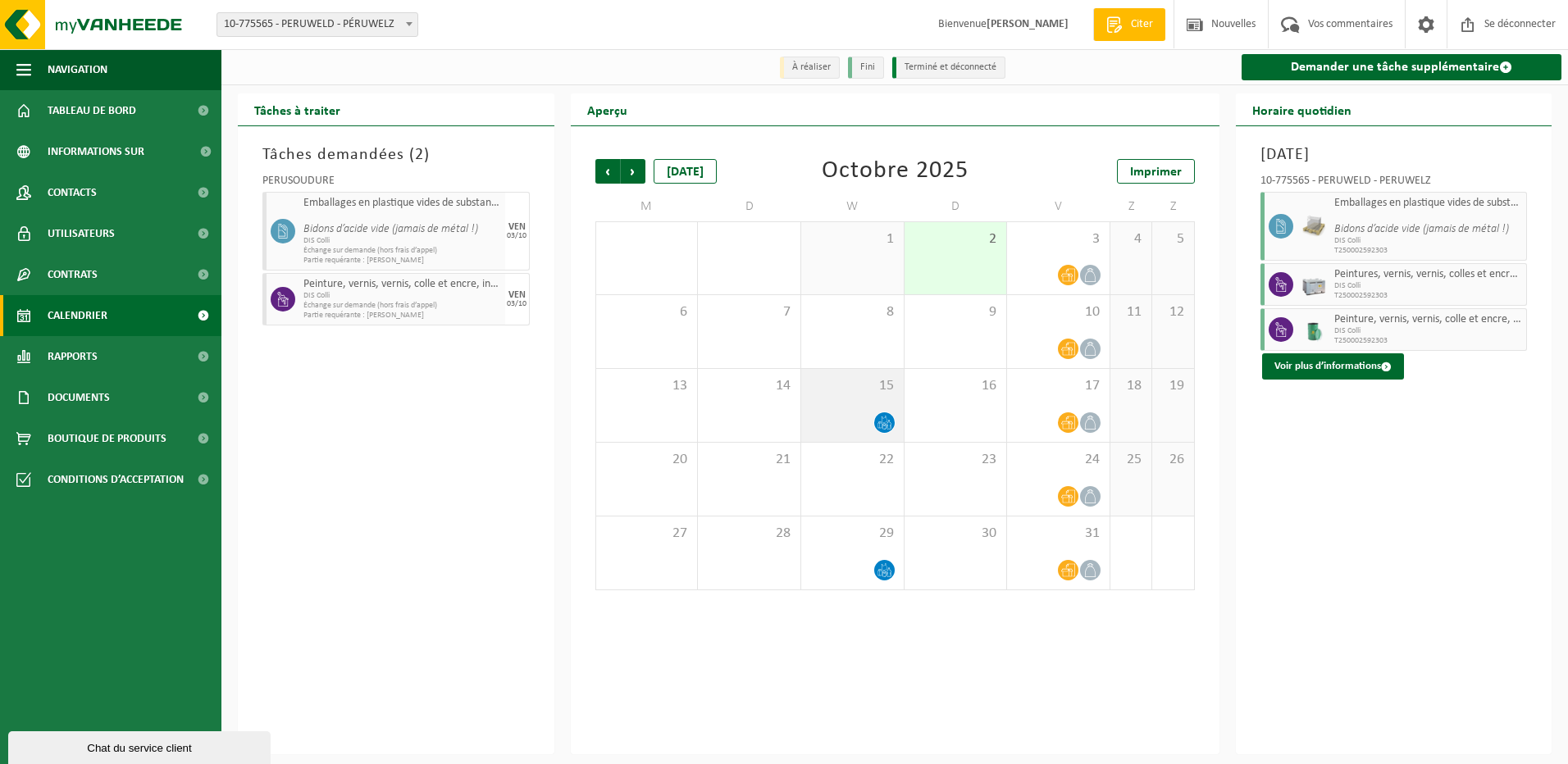
click at [875, 420] on span at bounding box center [884, 422] width 20 height 20
